Goal: Transaction & Acquisition: Purchase product/service

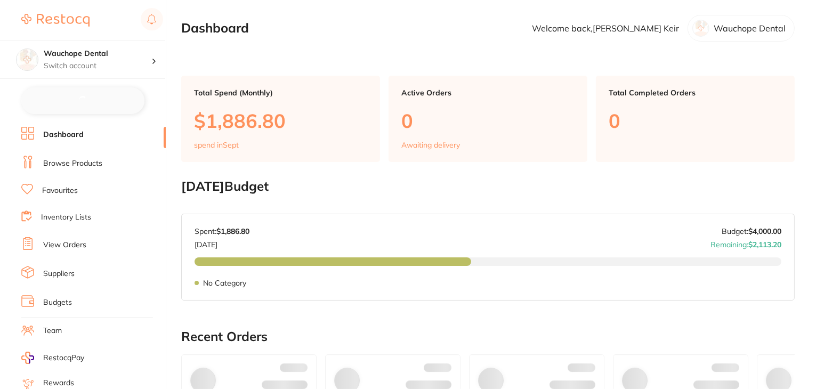
checkbox input "false"
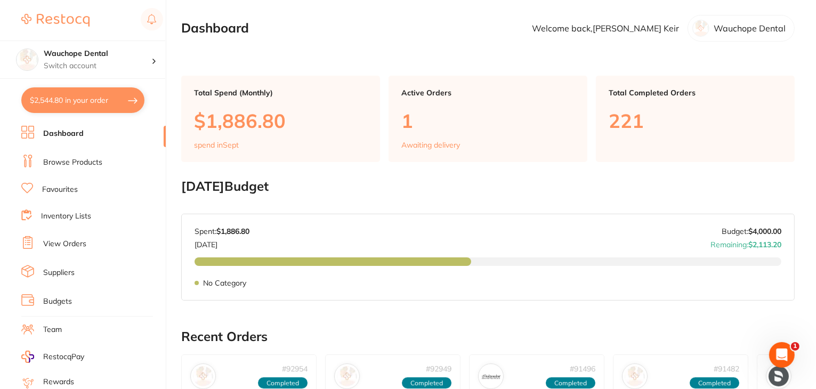
click at [91, 158] on link "Browse Products" at bounding box center [72, 162] width 59 height 11
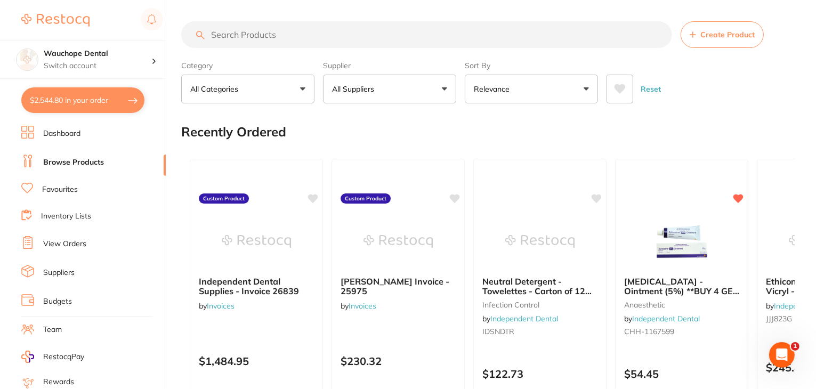
click at [707, 43] on button "Create Product" at bounding box center [722, 34] width 83 height 27
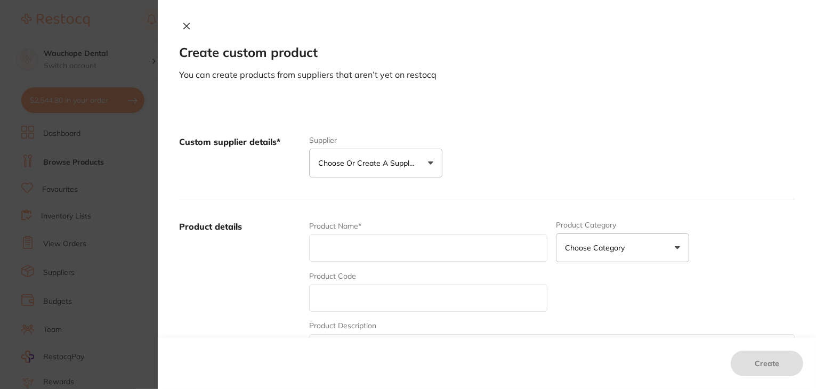
click at [404, 168] on button "Choose or create a supplier" at bounding box center [375, 163] width 133 height 29
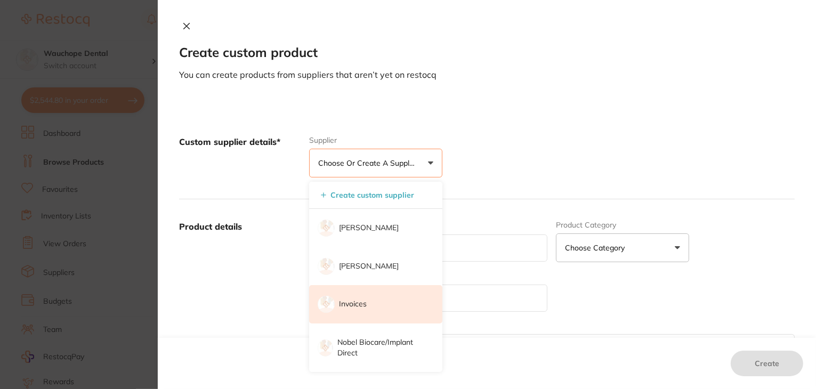
click at [352, 301] on p "Invoices" at bounding box center [353, 304] width 28 height 11
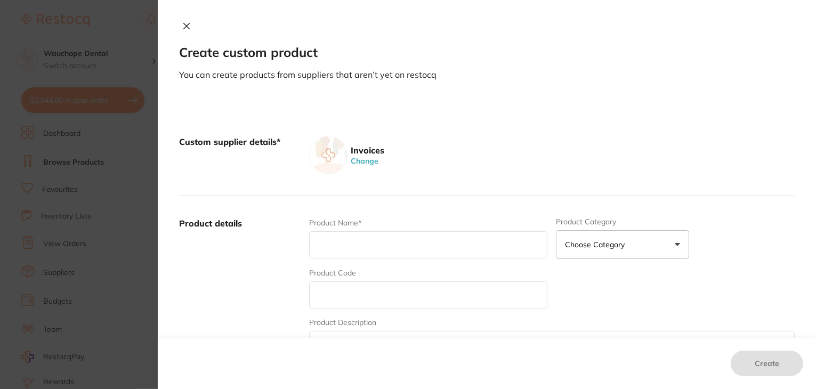
click at [352, 243] on input "text" at bounding box center [428, 244] width 239 height 27
paste input "#E003544101"
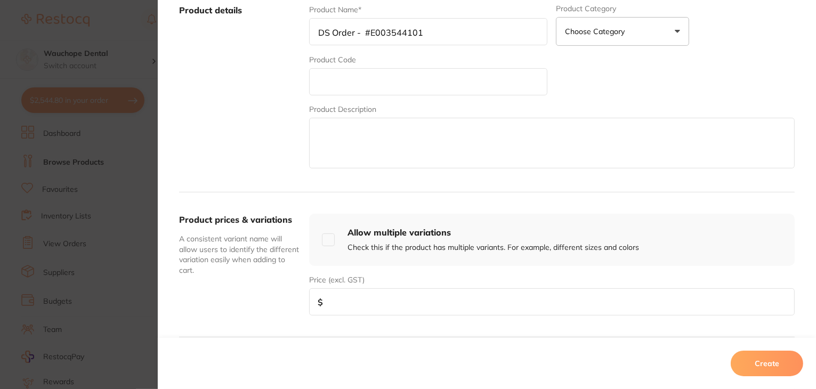
type input "DS Order - #E003544101"
click at [362, 304] on input "number" at bounding box center [552, 301] width 486 height 27
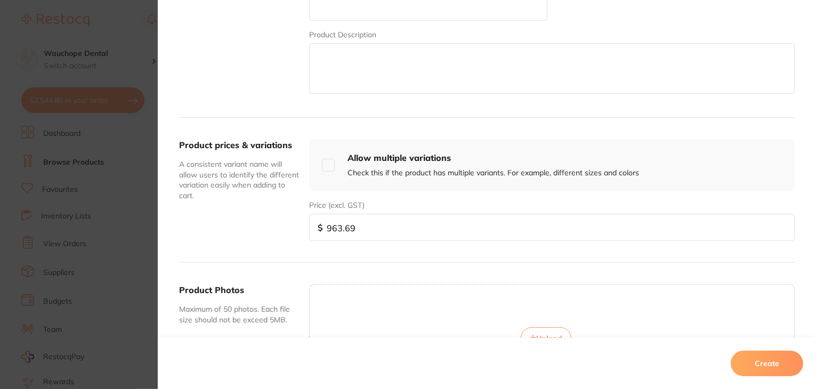
scroll to position [407, 0]
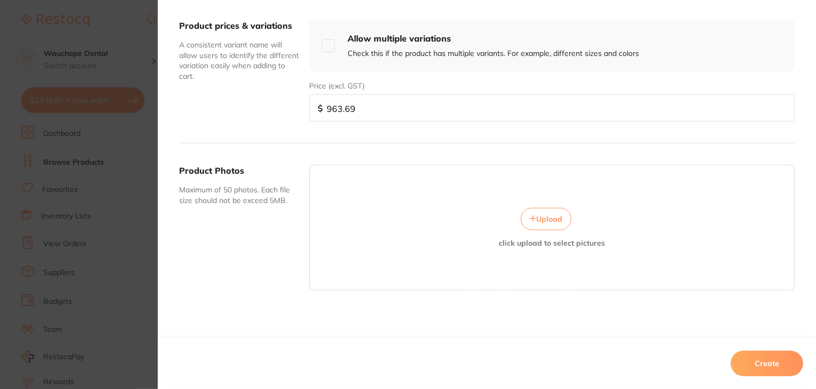
type input "963.69"
click at [785, 366] on button "Create" at bounding box center [767, 364] width 72 height 26
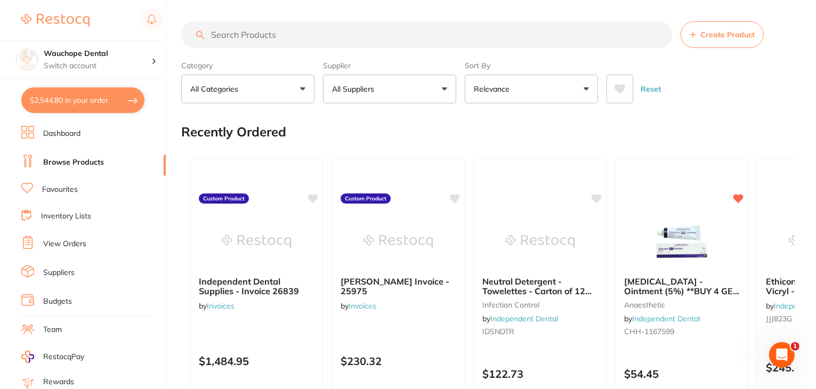
scroll to position [0, 0]
click at [418, 99] on button "All Suppliers" at bounding box center [389, 89] width 133 height 29
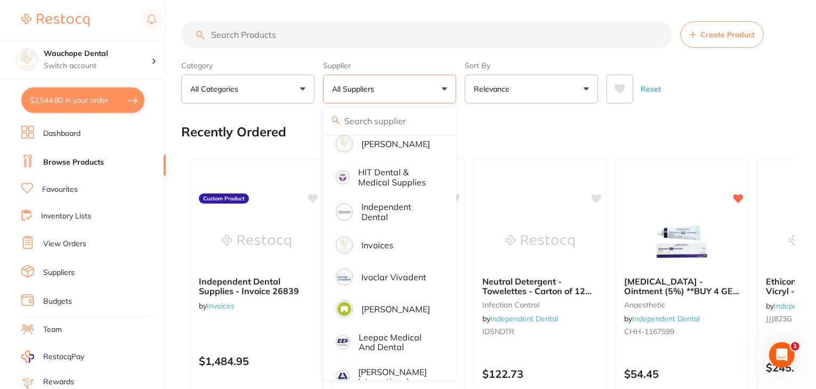
scroll to position [586, 0]
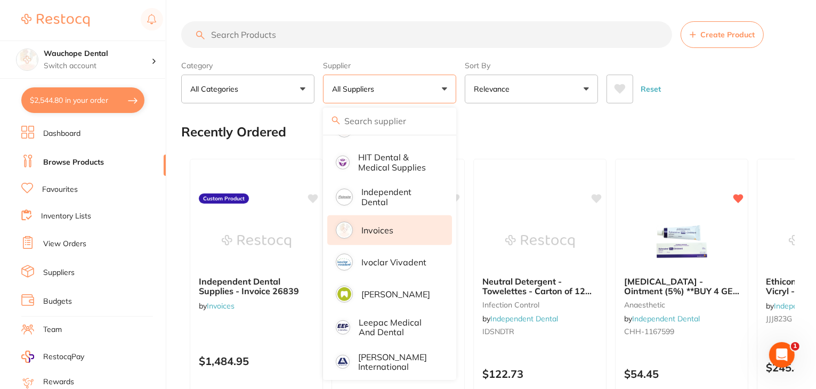
click at [374, 225] on p "Invoices" at bounding box center [377, 230] width 32 height 10
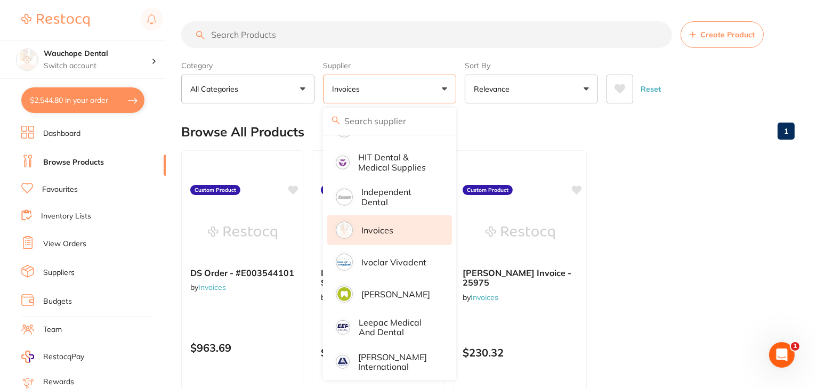
scroll to position [0, 0]
click at [691, 144] on div "Browse All Products 1" at bounding box center [488, 132] width 614 height 36
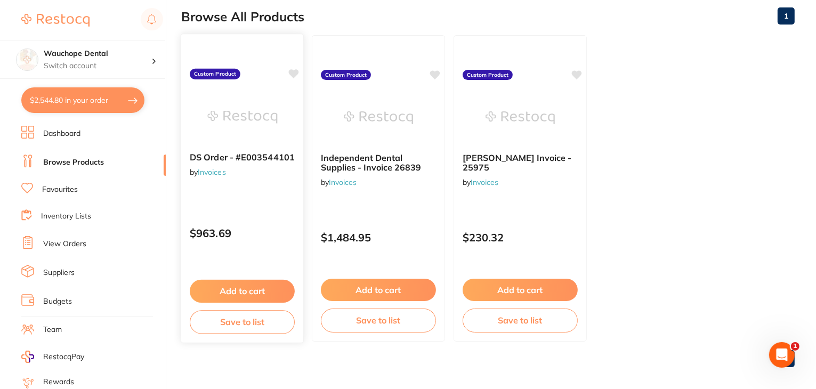
scroll to position [123, 0]
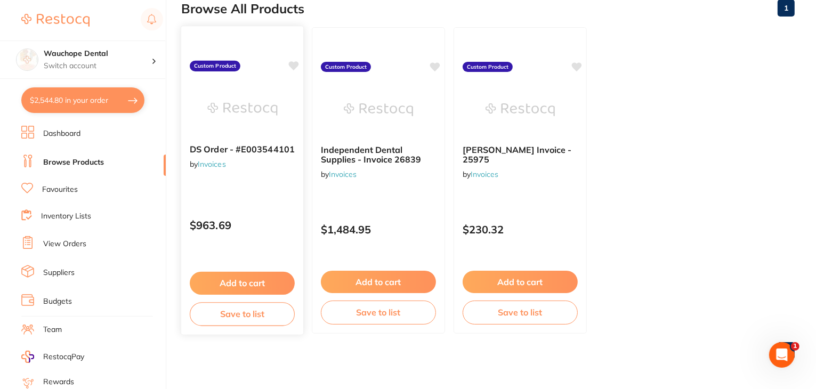
click at [226, 289] on button "Add to cart" at bounding box center [242, 283] width 105 height 23
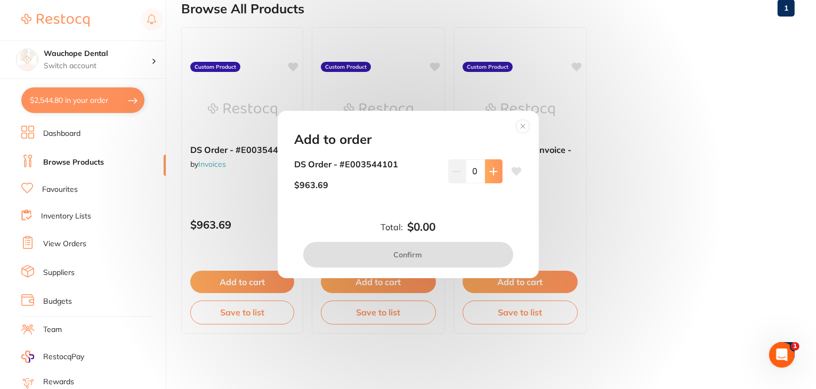
scroll to position [0, 0]
click at [489, 171] on icon at bounding box center [493, 171] width 9 height 9
type input "1"
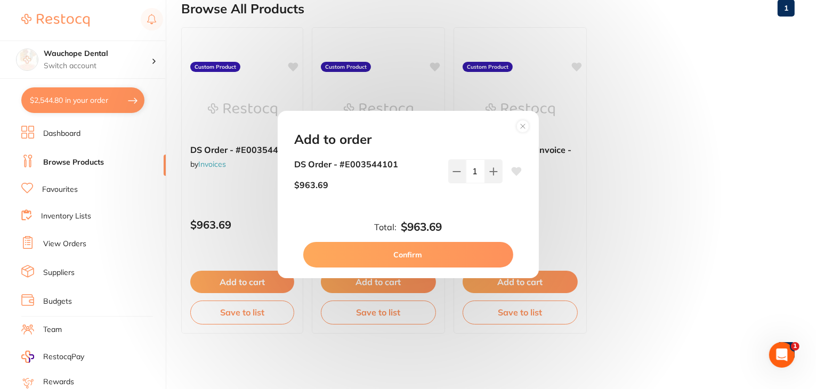
click at [451, 256] on button "Confirm" at bounding box center [408, 255] width 210 height 26
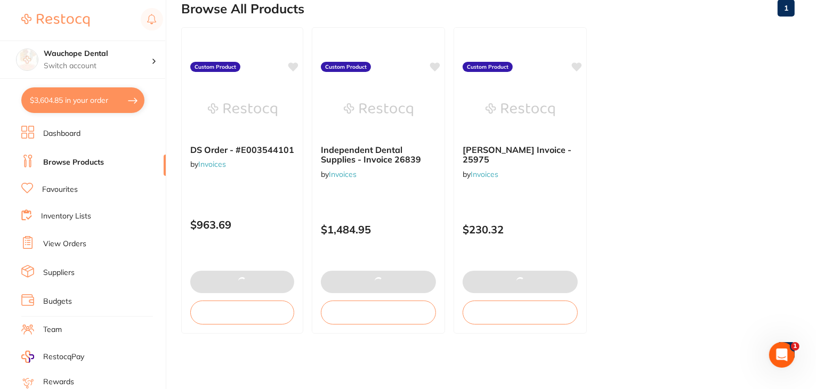
click at [78, 103] on button "$3,604.85 in your order" at bounding box center [82, 100] width 123 height 26
checkbox input "true"
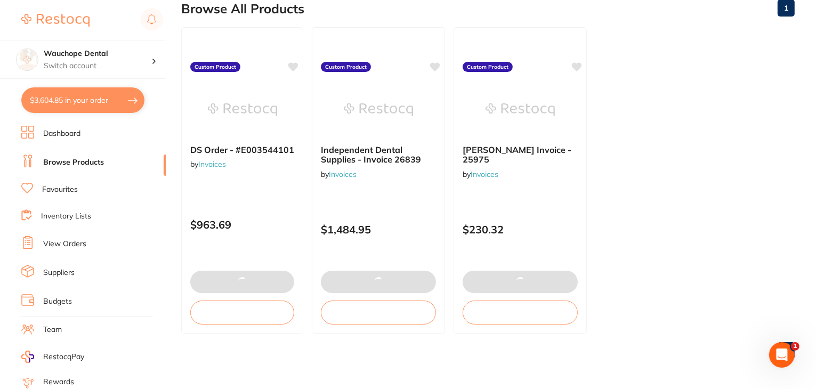
checkbox input "true"
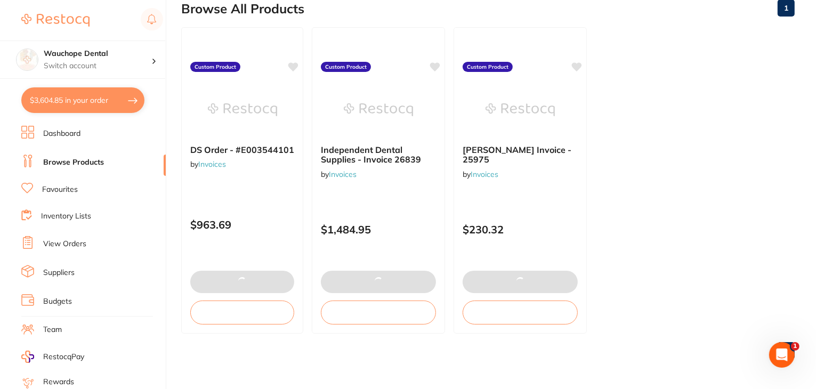
checkbox input "true"
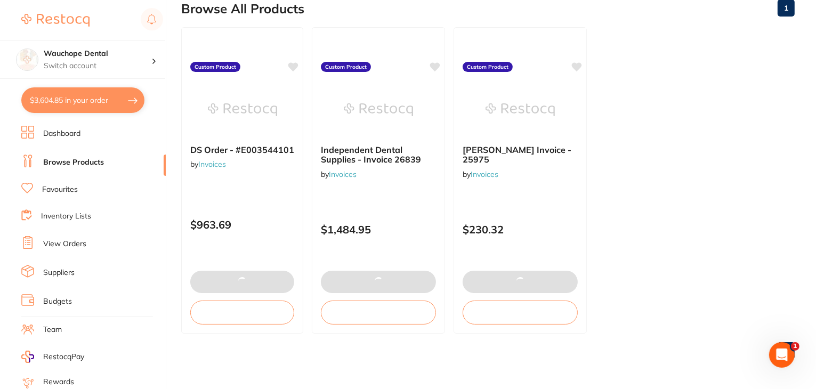
checkbox input "true"
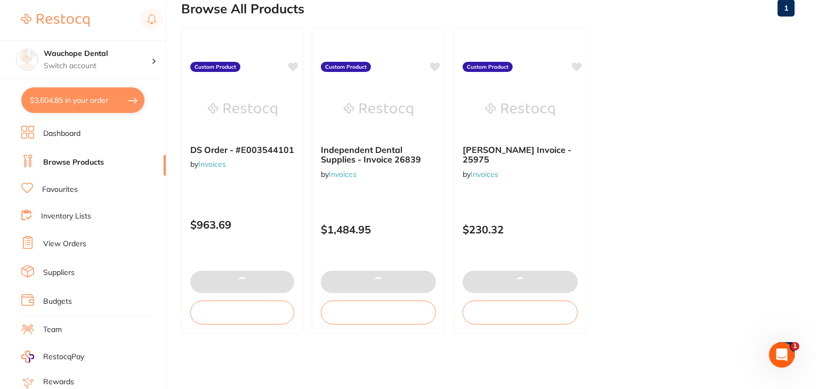
checkbox input "true"
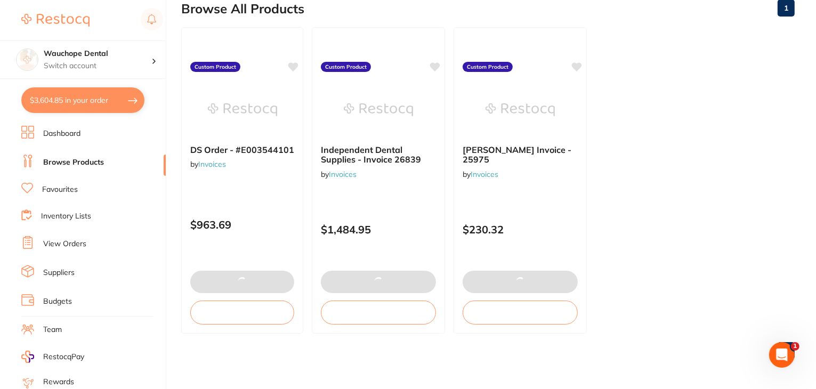
checkbox input "true"
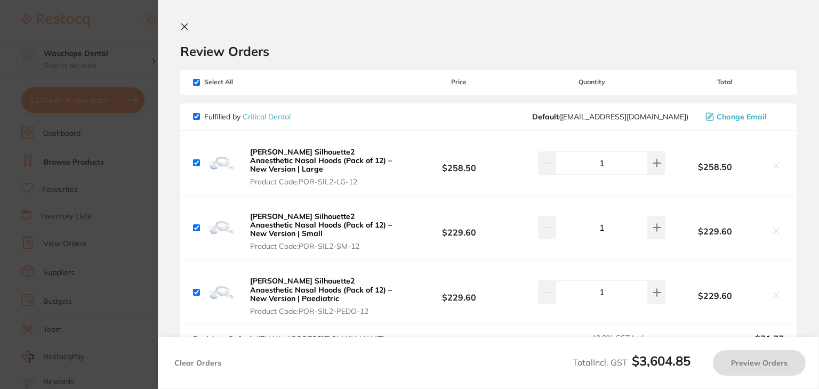
checkbox input "false"
checkbox input "true"
click at [192, 79] on div "Select All Price Quantity Total" at bounding box center [488, 82] width 616 height 25
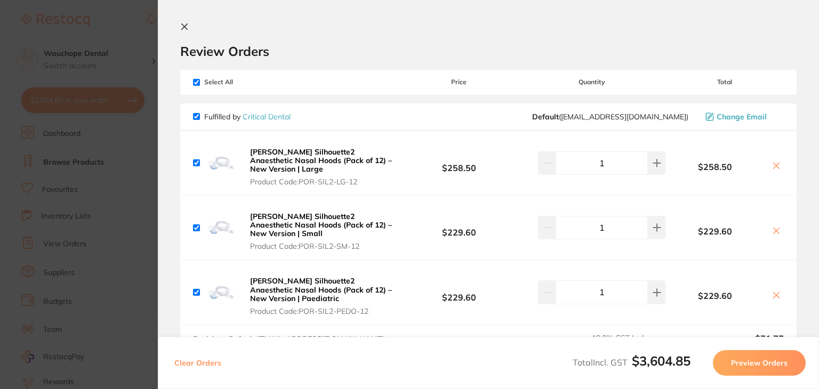
click at [196, 79] on input "checkbox" at bounding box center [196, 82] width 7 height 7
checkbox input "false"
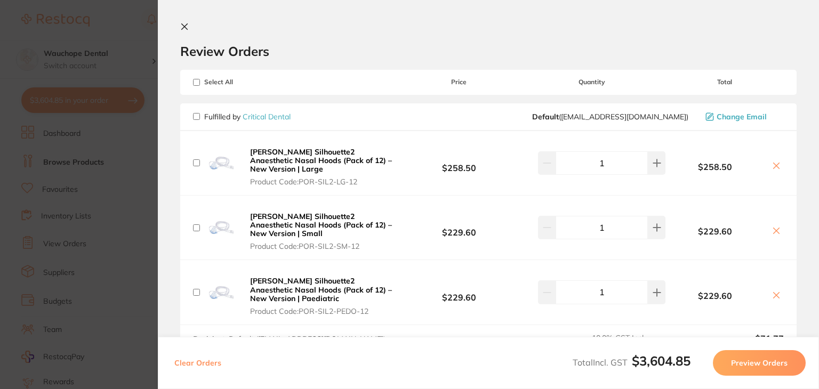
checkbox input "false"
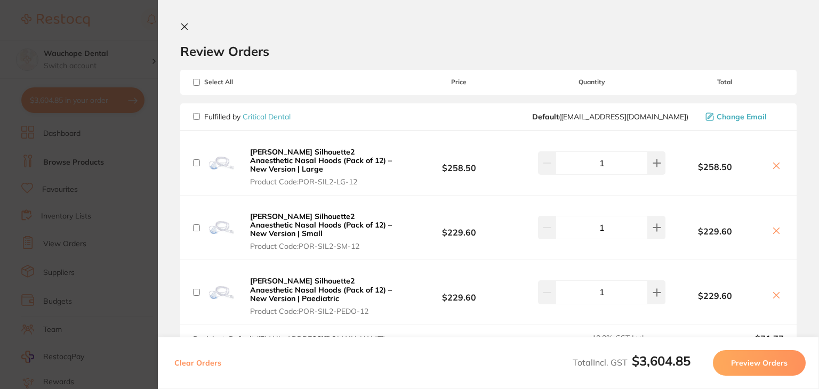
checkbox input "false"
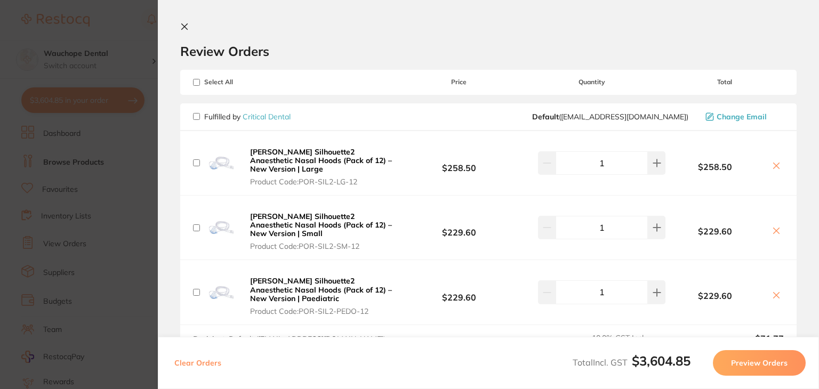
checkbox input "false"
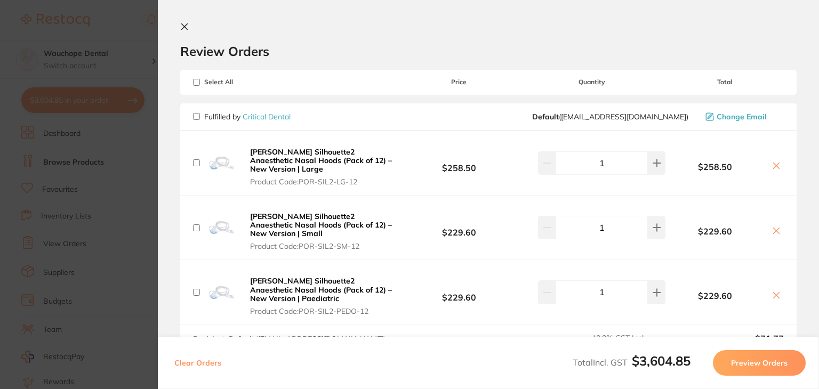
checkbox input "false"
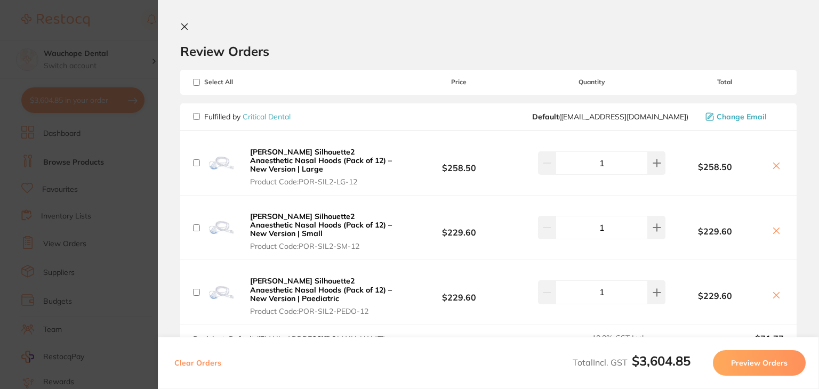
checkbox input "false"
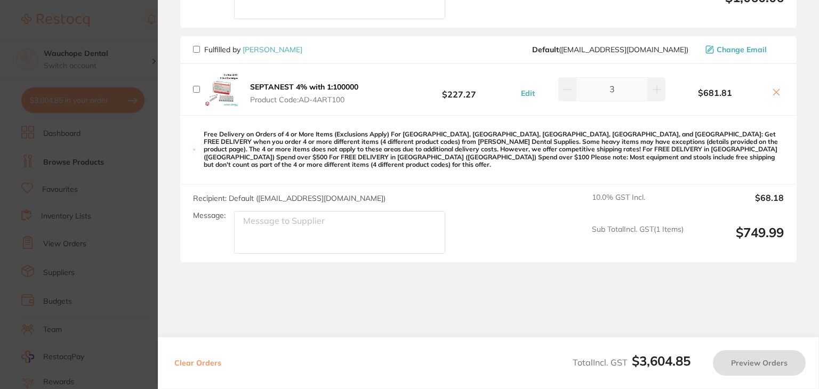
scroll to position [1569, 0]
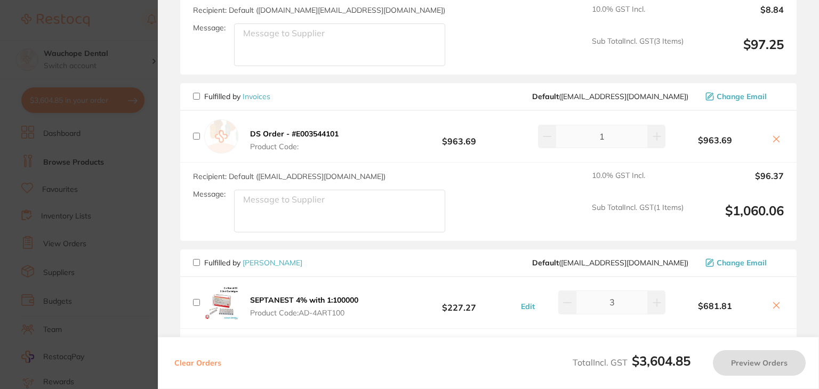
click at [195, 93] on input "checkbox" at bounding box center [196, 96] width 7 height 7
checkbox input "true"
click at [750, 356] on button "Preview Orders" at bounding box center [759, 363] width 93 height 26
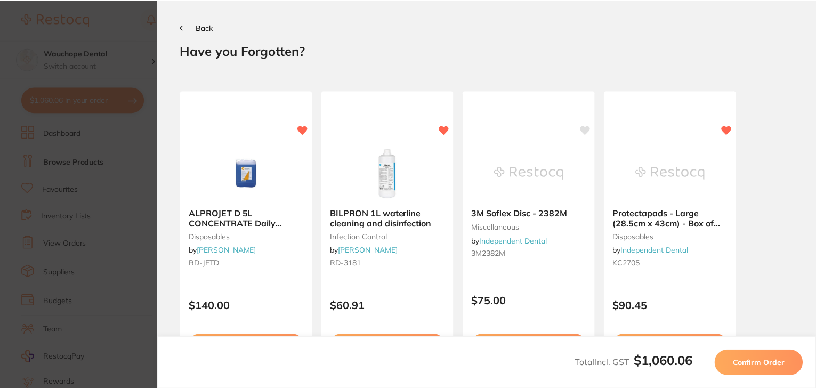
scroll to position [0, 0]
click at [772, 369] on button "Confirm Order" at bounding box center [761, 363] width 88 height 26
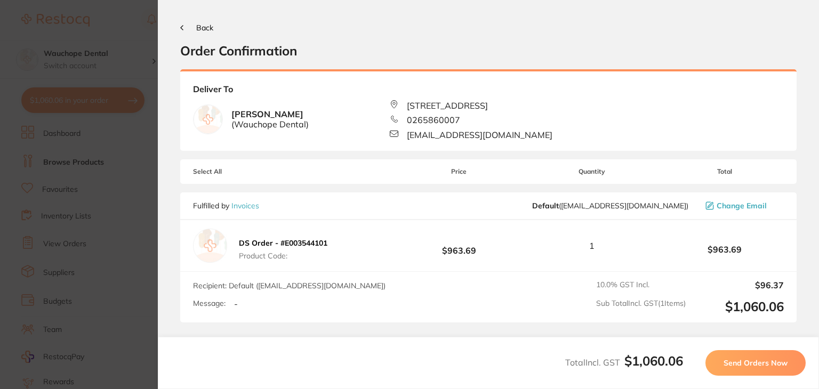
click at [762, 367] on button "Send Orders Now" at bounding box center [755, 363] width 100 height 26
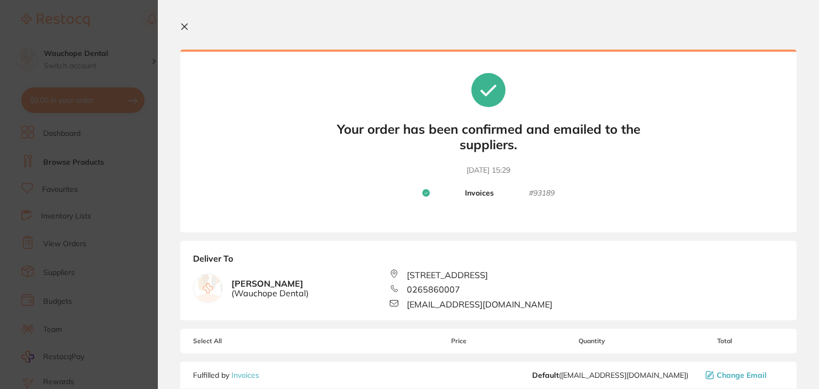
click at [188, 24] on icon at bounding box center [184, 26] width 9 height 9
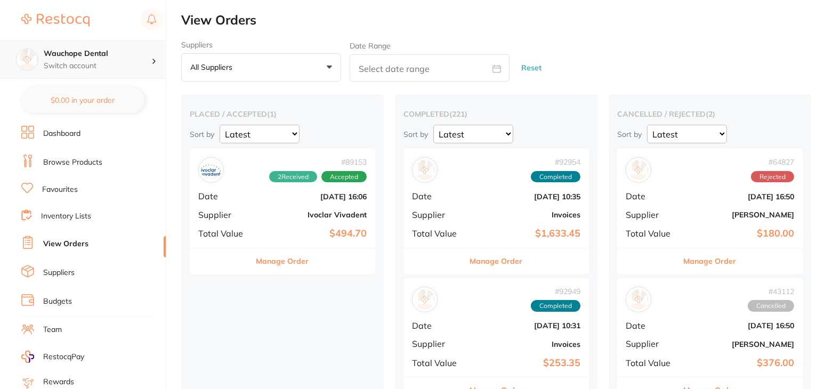
checkbox input "false"
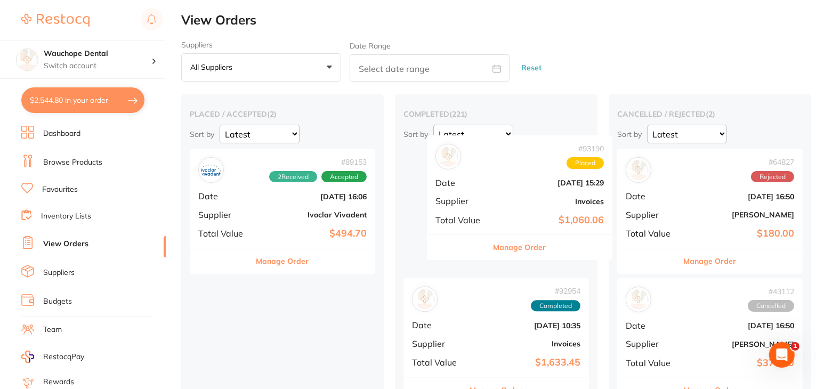
drag, startPoint x: 272, startPoint y: 212, endPoint x: 512, endPoint y: 198, distance: 240.8
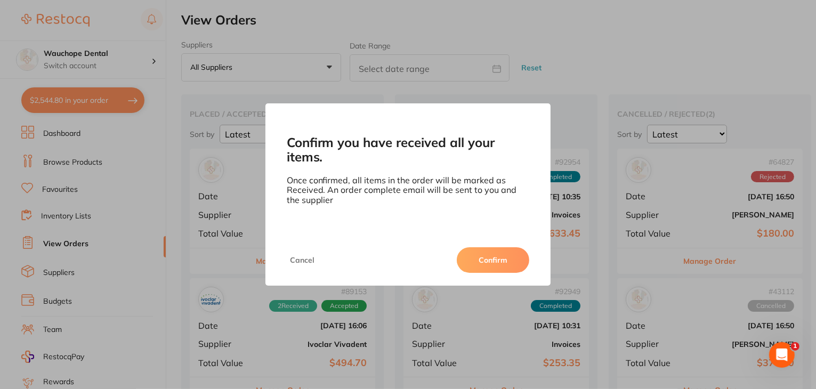
click at [498, 259] on button "Confirm" at bounding box center [493, 260] width 72 height 26
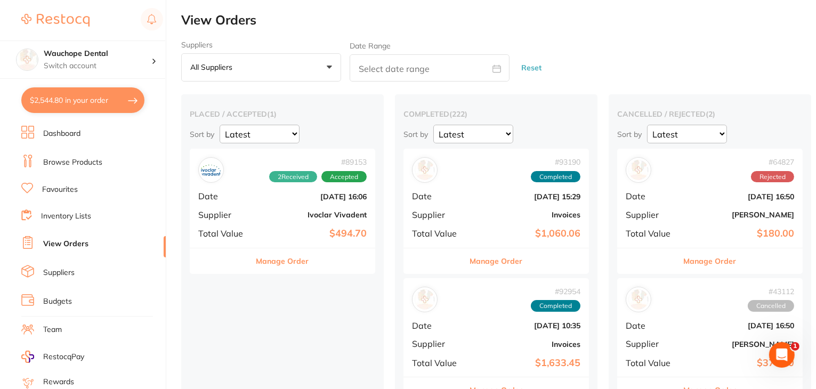
click at [60, 133] on link "Dashboard" at bounding box center [61, 133] width 37 height 11
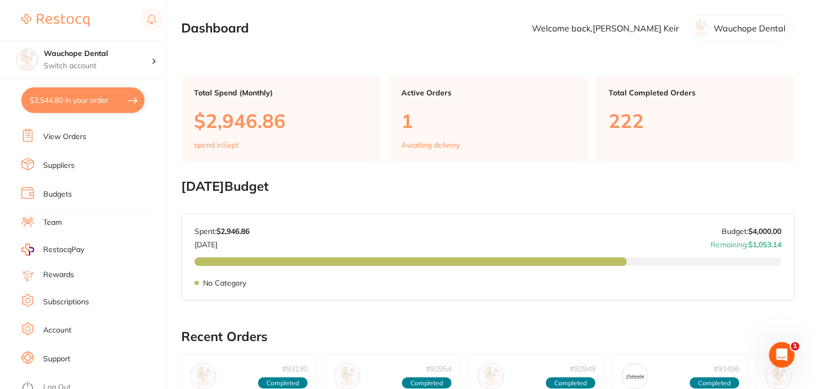
click at [60, 380] on li "Log Out" at bounding box center [91, 388] width 141 height 16
